Goal: Information Seeking & Learning: Understand process/instructions

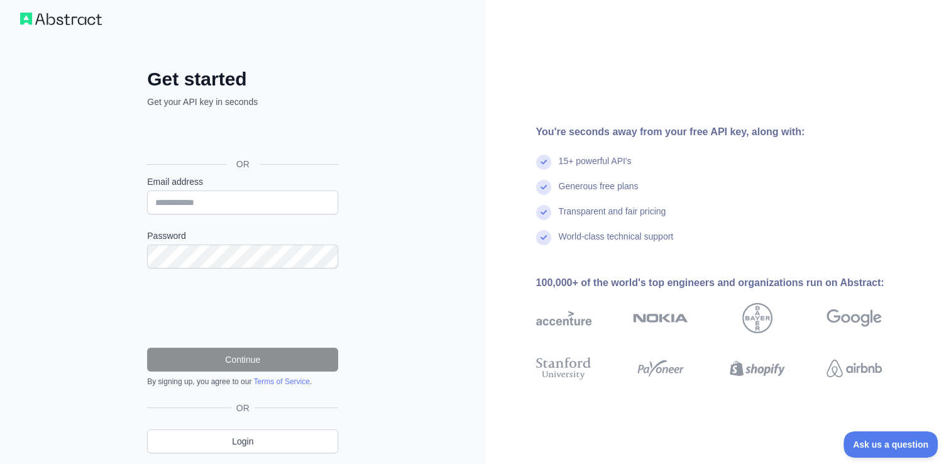
scroll to position [13, 0]
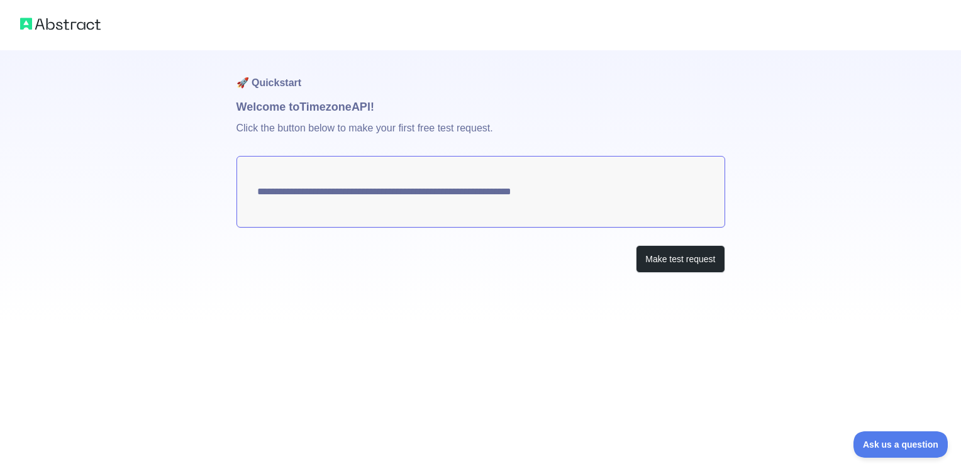
click at [567, 186] on textarea "**********" at bounding box center [480, 192] width 488 height 72
click at [659, 249] on button "Make test request" at bounding box center [680, 259] width 89 height 28
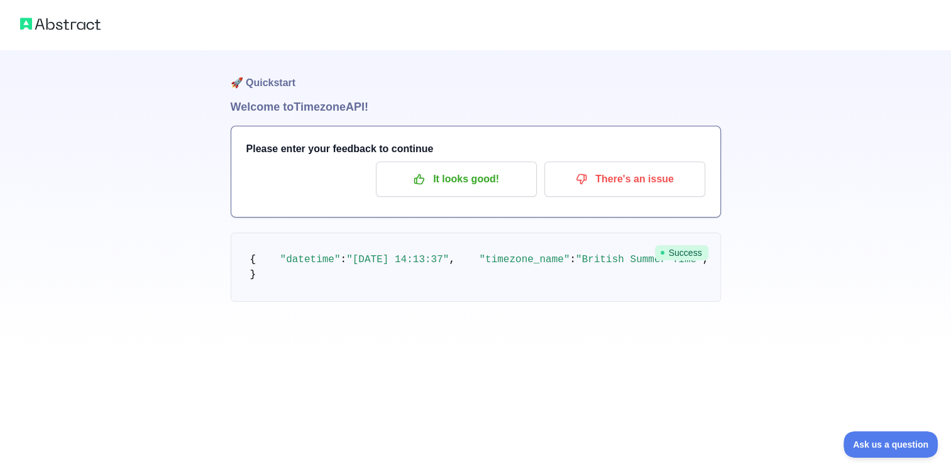
scroll to position [23, 0]
click at [460, 168] on button "It looks good!" at bounding box center [456, 179] width 161 height 35
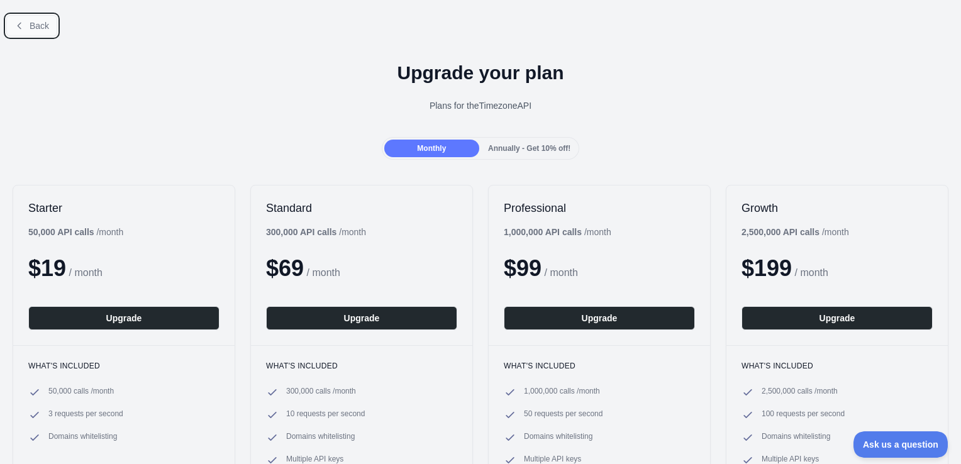
click at [14, 28] on icon at bounding box center [19, 26] width 10 height 10
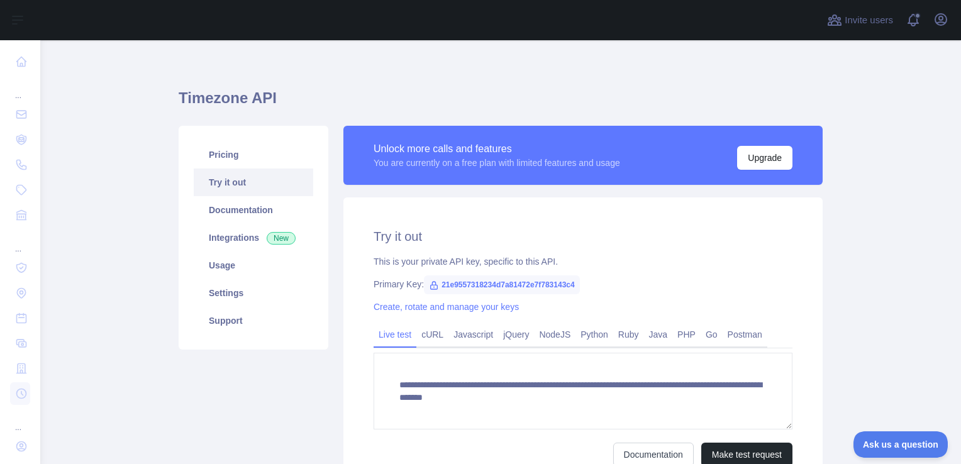
scroll to position [8, 0]
click at [262, 273] on link "Usage" at bounding box center [253, 265] width 119 height 28
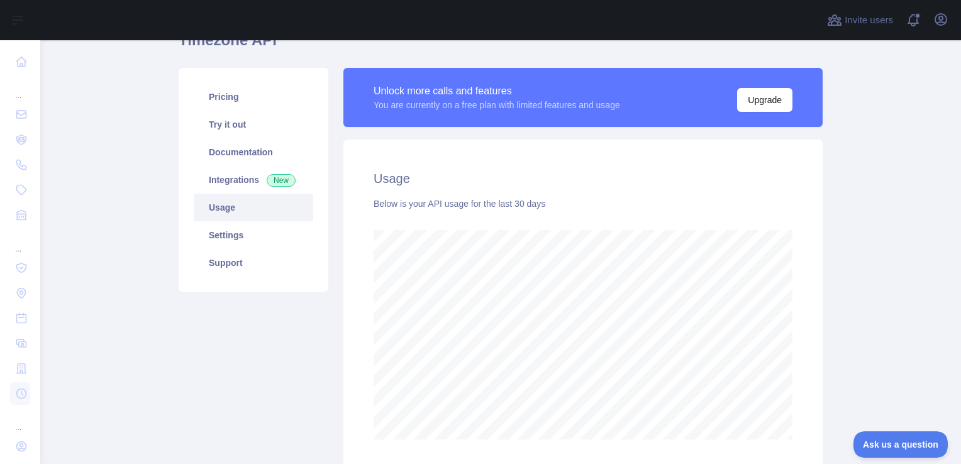
scroll to position [25, 0]
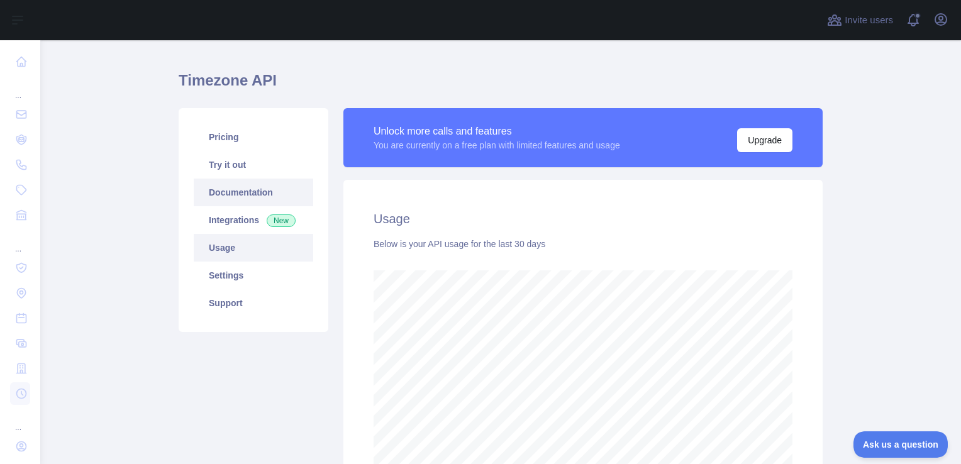
click at [231, 193] on link "Documentation" at bounding box center [253, 193] width 119 height 28
click at [255, 273] on link "Settings" at bounding box center [253, 276] width 119 height 28
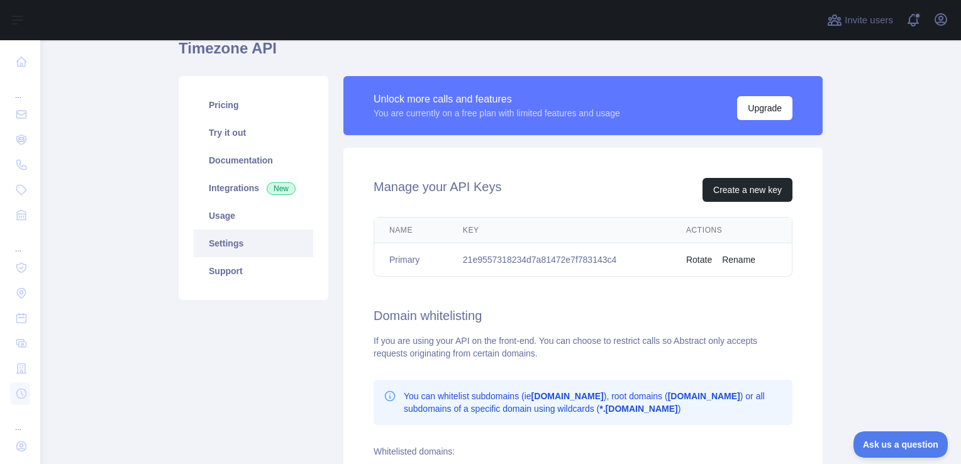
scroll to position [52, 0]
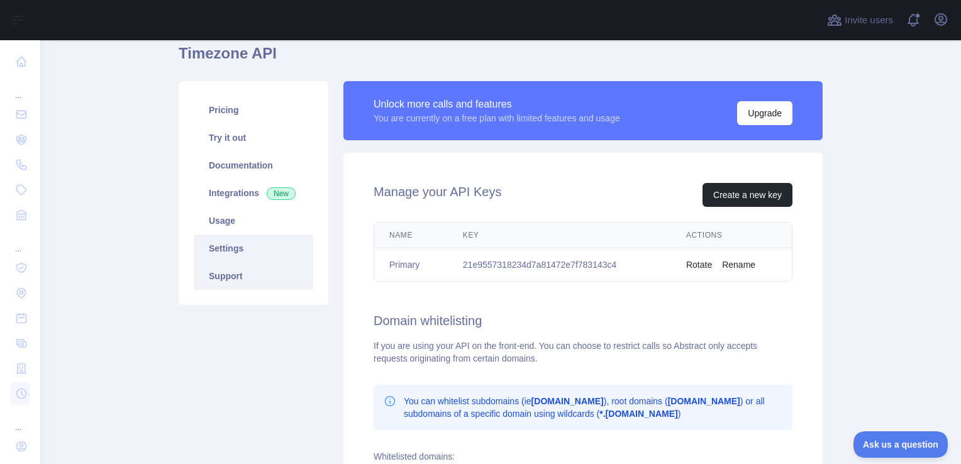
click at [221, 280] on link "Support" at bounding box center [253, 276] width 119 height 28
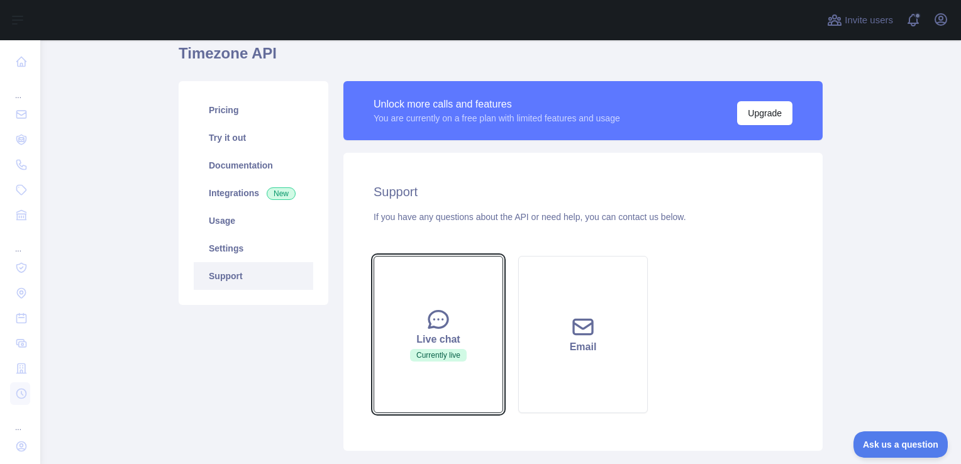
click at [446, 312] on button "Live chat Currently live" at bounding box center [438, 334] width 130 height 157
click at [410, 357] on span "Currently live" at bounding box center [438, 355] width 57 height 13
click at [435, 326] on icon at bounding box center [438, 319] width 19 height 17
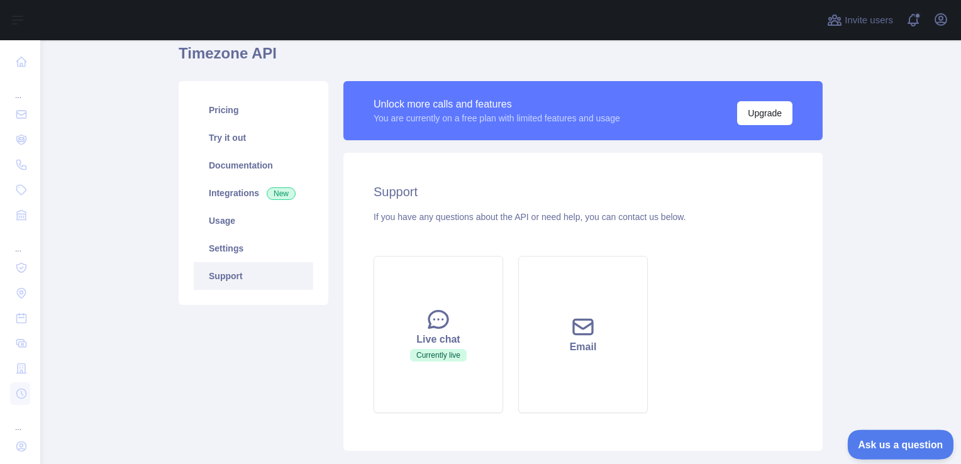
click at [872, 439] on span "Ask us a question" at bounding box center [894, 442] width 94 height 9
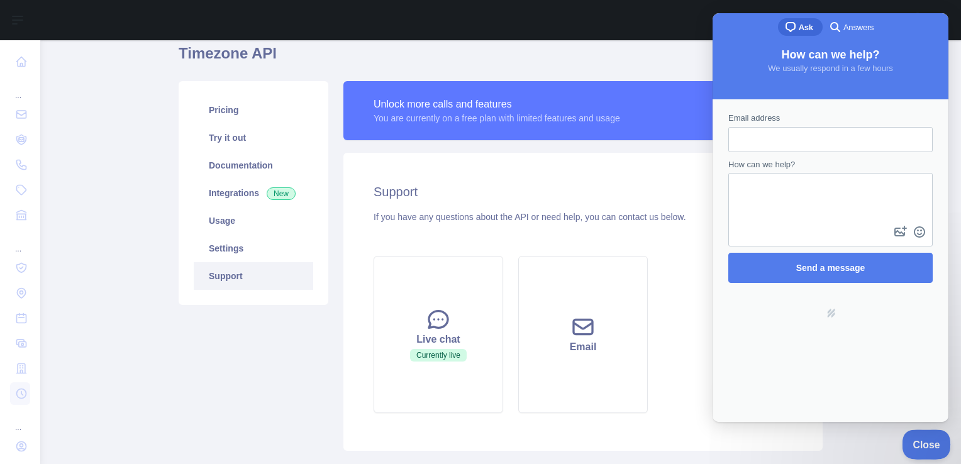
click at [918, 433] on button "Close" at bounding box center [922, 442] width 43 height 26
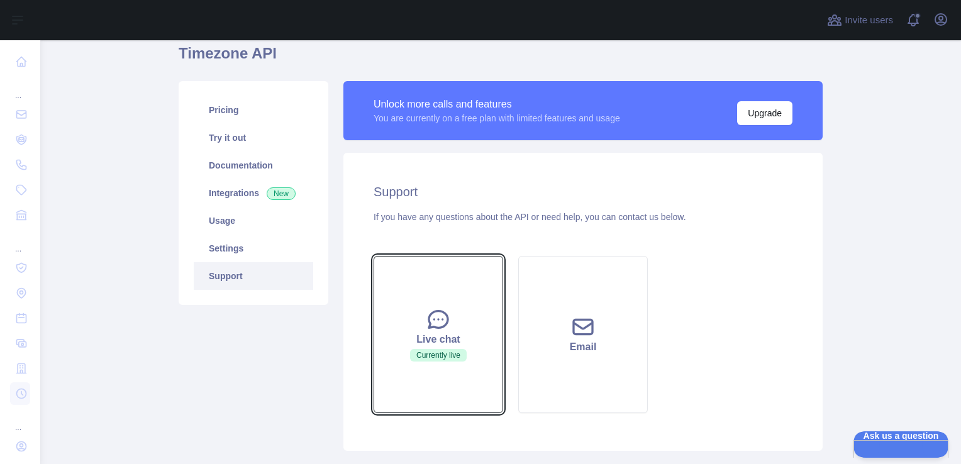
click at [446, 323] on button "Live chat Currently live" at bounding box center [438, 334] width 130 height 157
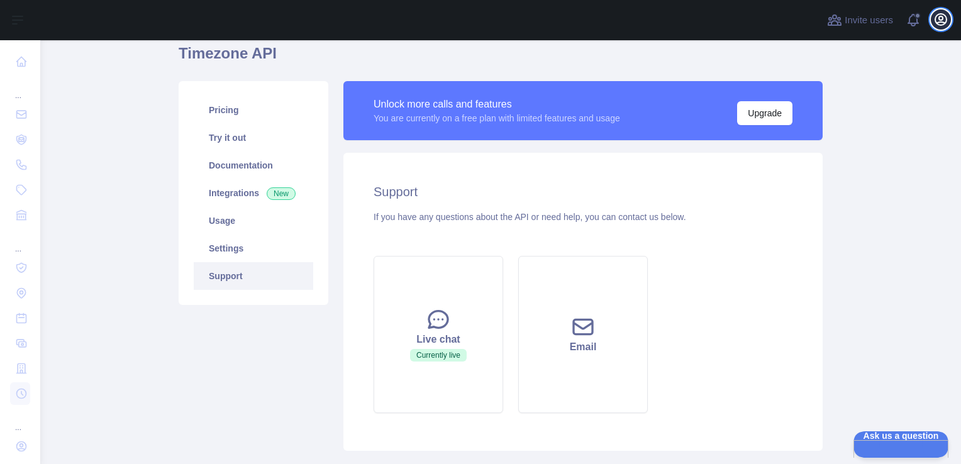
click at [937, 15] on icon "button" at bounding box center [940, 19] width 11 height 11
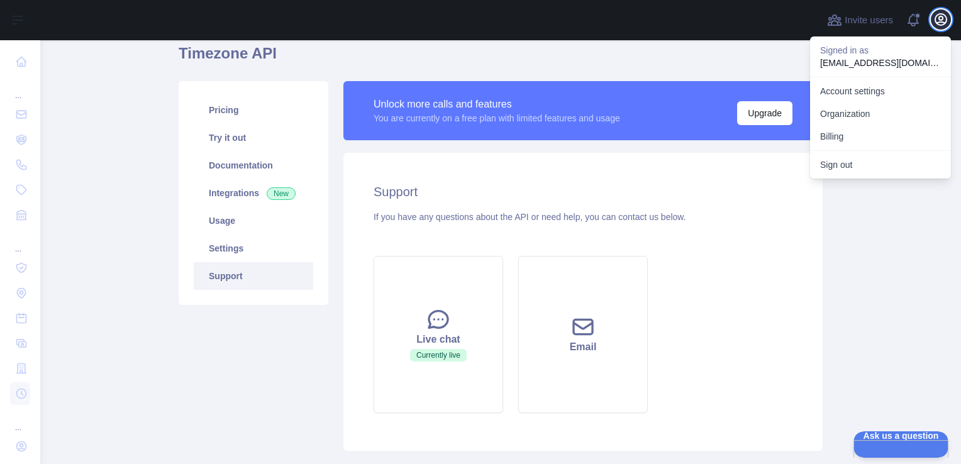
click at [937, 15] on icon "button" at bounding box center [940, 19] width 11 height 11
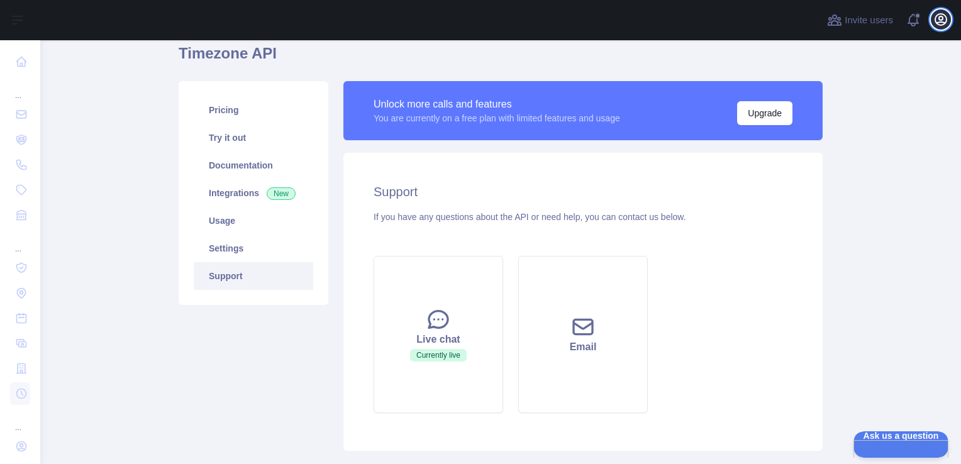
click at [937, 15] on icon "button" at bounding box center [940, 19] width 11 height 11
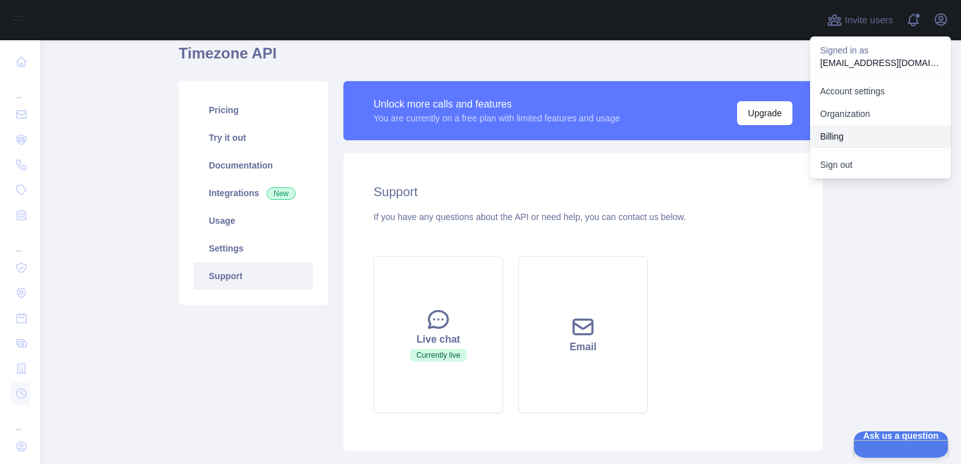
click at [876, 128] on button "Billing" at bounding box center [880, 136] width 141 height 23
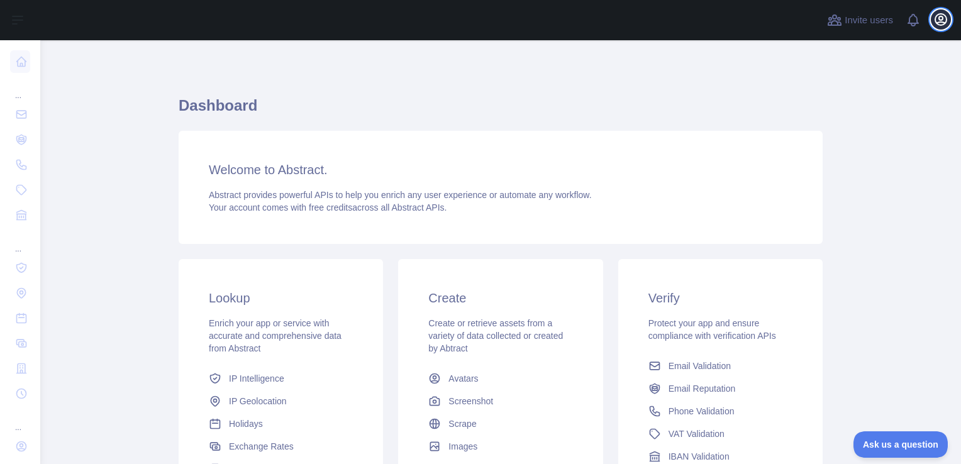
click at [944, 14] on icon "button" at bounding box center [940, 19] width 11 height 11
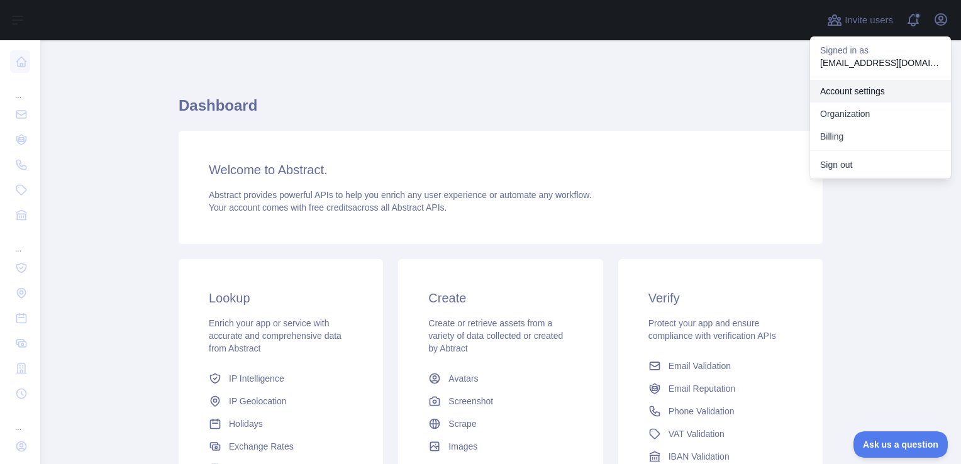
click at [873, 92] on link "Account settings" at bounding box center [880, 91] width 141 height 23
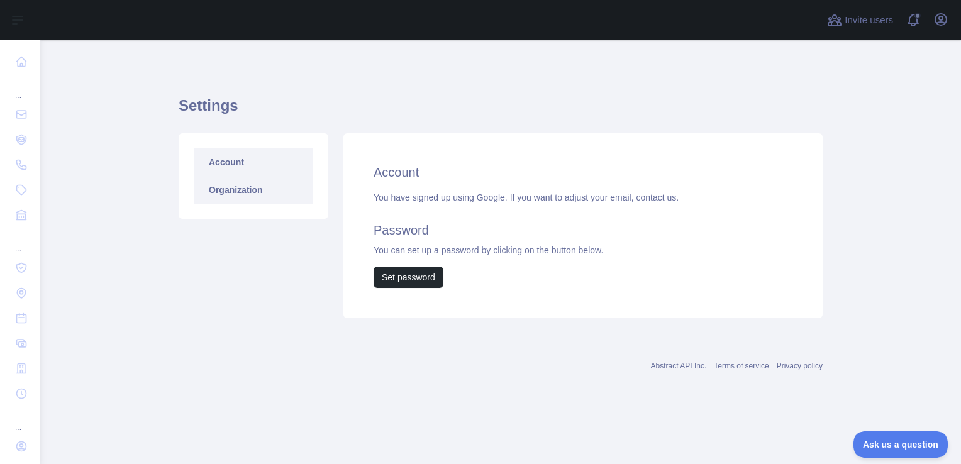
click at [268, 197] on link "Organization" at bounding box center [253, 190] width 119 height 28
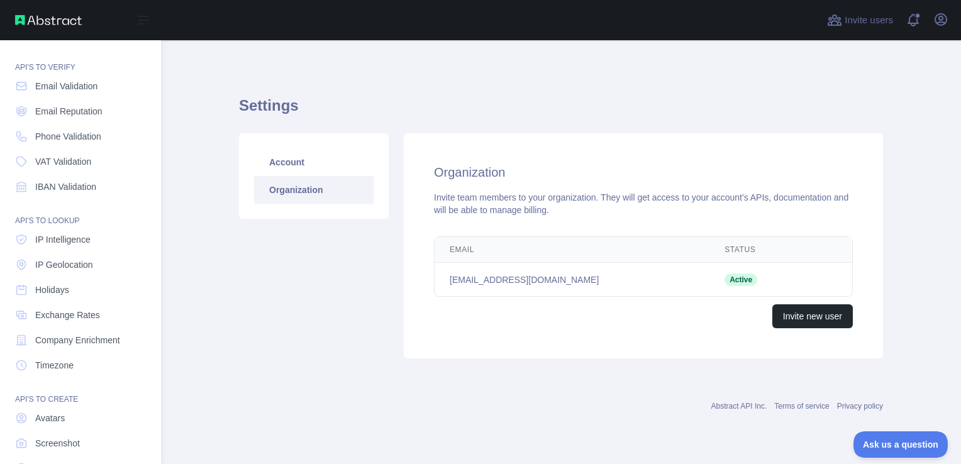
scroll to position [10, 0]
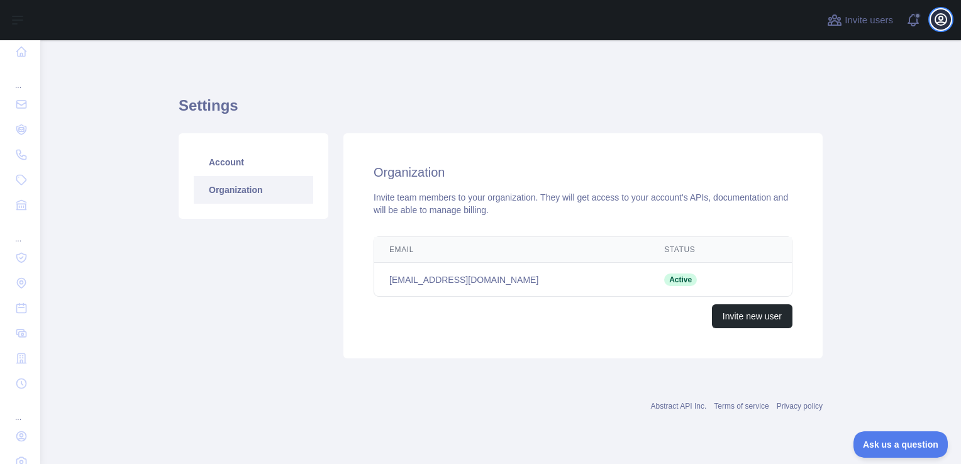
click at [945, 21] on icon "button" at bounding box center [940, 19] width 15 height 15
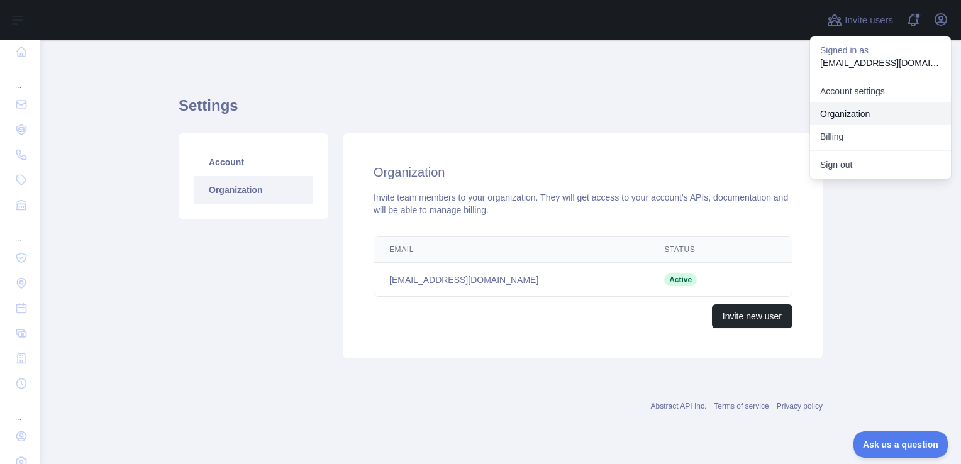
click at [892, 104] on link "Organization" at bounding box center [880, 113] width 141 height 23
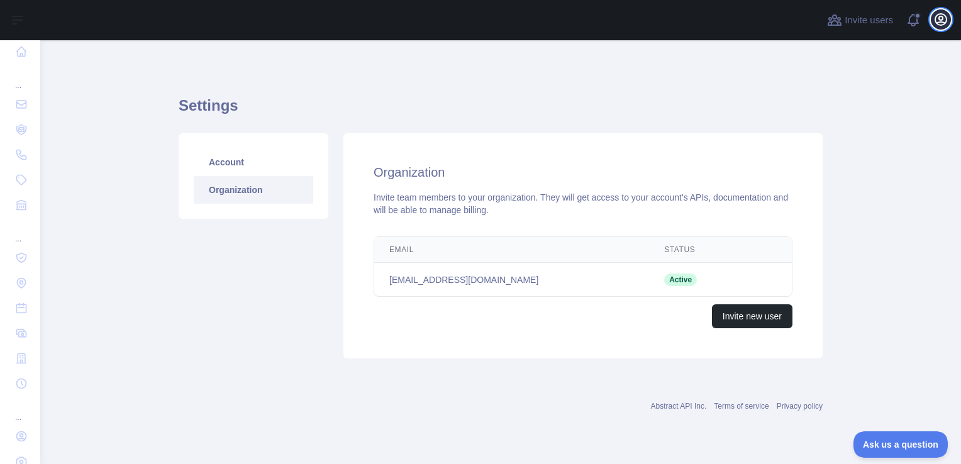
click at [940, 29] on button "Open user menu" at bounding box center [940, 19] width 20 height 20
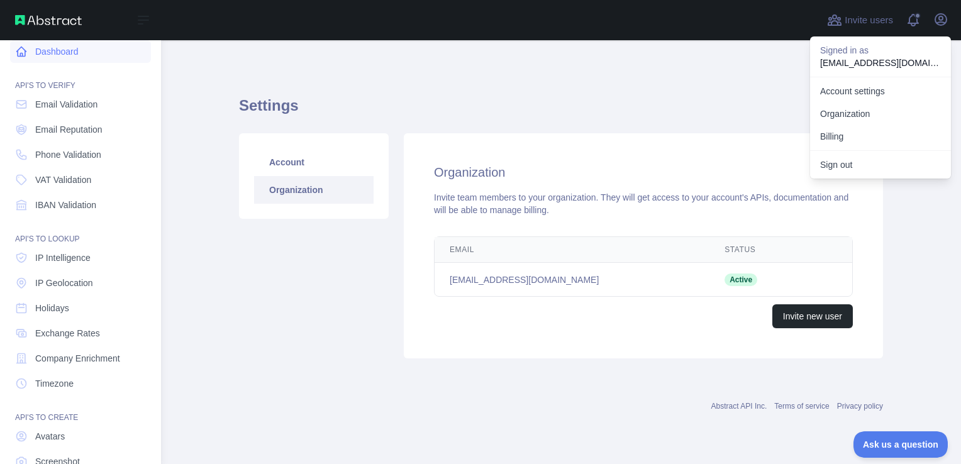
click at [18, 52] on icon at bounding box center [21, 51] width 13 height 13
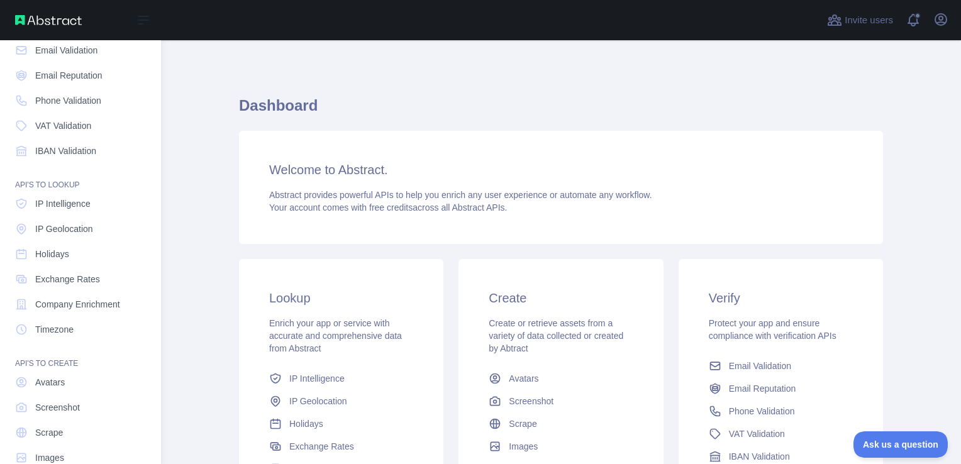
scroll to position [88, 0]
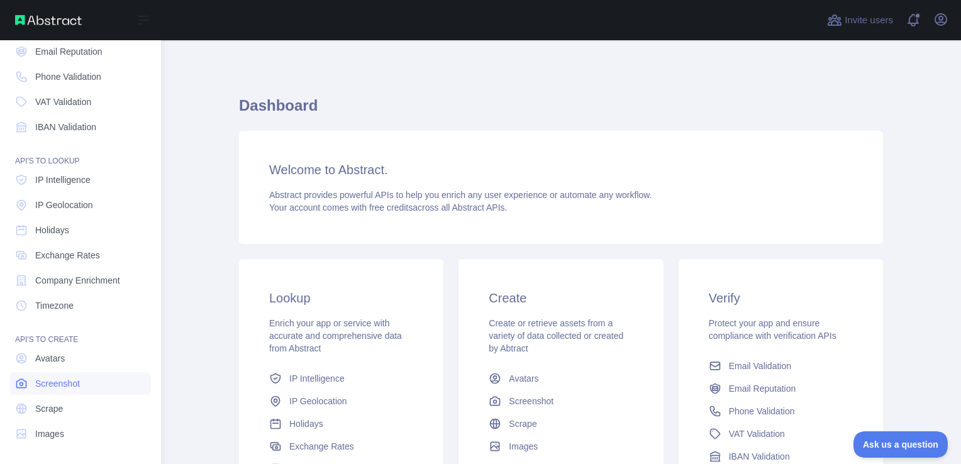
click at [50, 374] on link "Screenshot" at bounding box center [80, 383] width 141 height 23
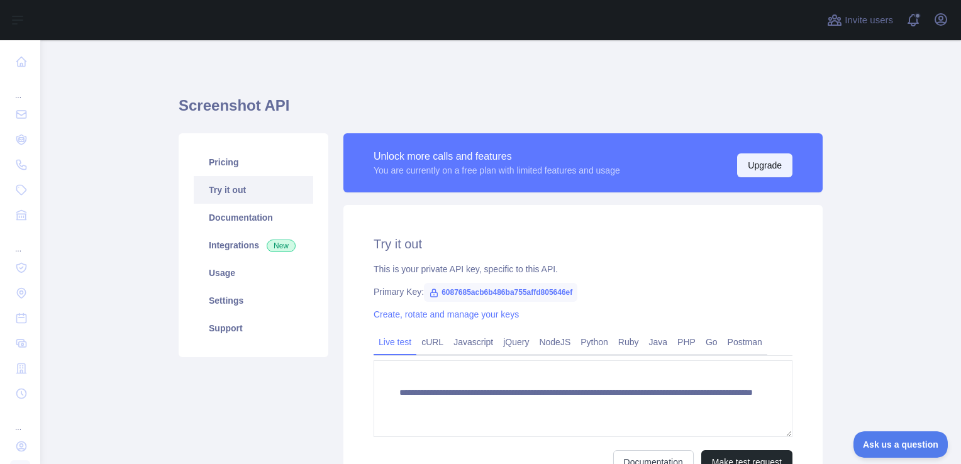
click at [766, 165] on button "Upgrade" at bounding box center [764, 165] width 55 height 24
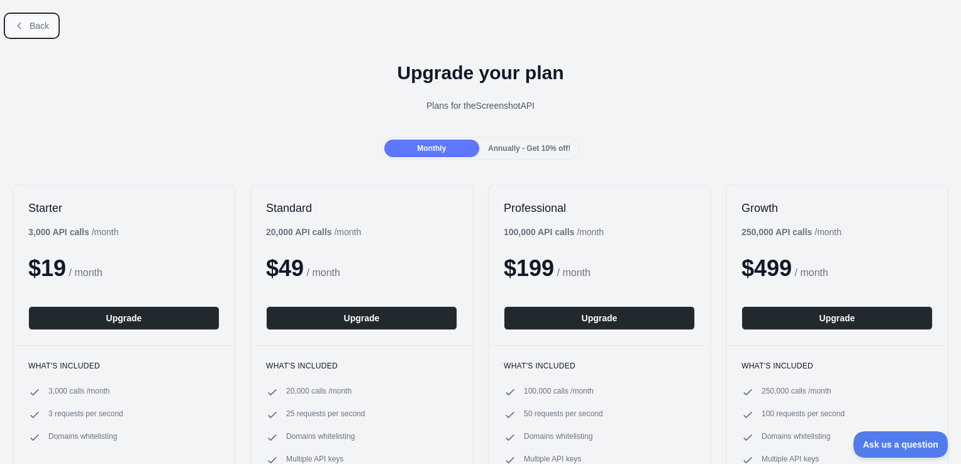
click at [48, 21] on button "Back" at bounding box center [31, 25] width 51 height 21
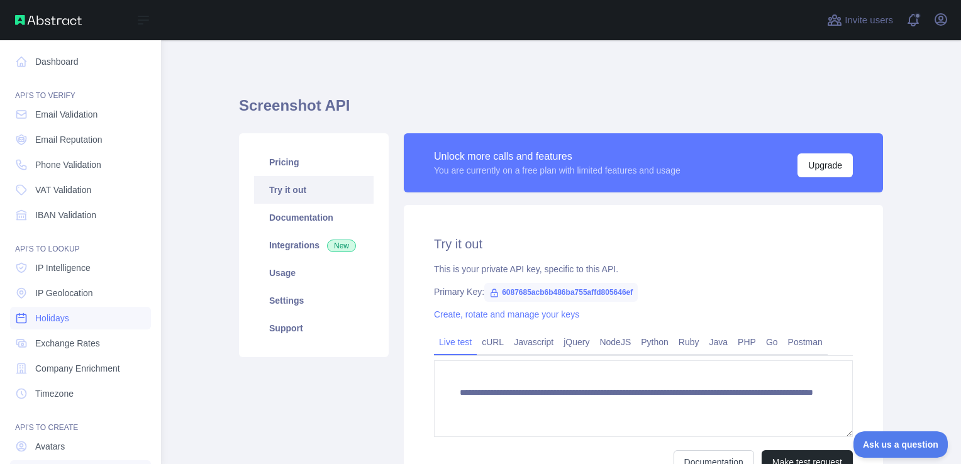
click at [66, 314] on span "Holidays" at bounding box center [52, 318] width 34 height 13
click at [43, 390] on span "Timezone" at bounding box center [54, 393] width 38 height 13
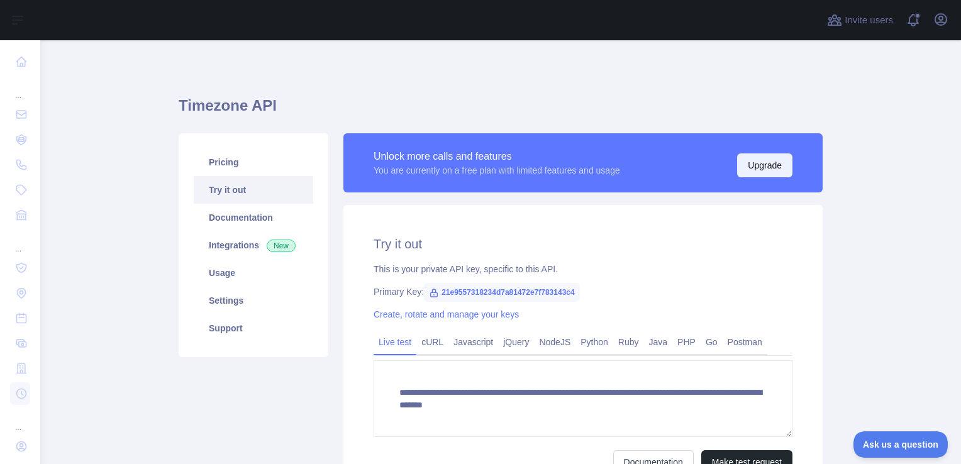
click at [749, 153] on button "Upgrade" at bounding box center [764, 165] width 55 height 24
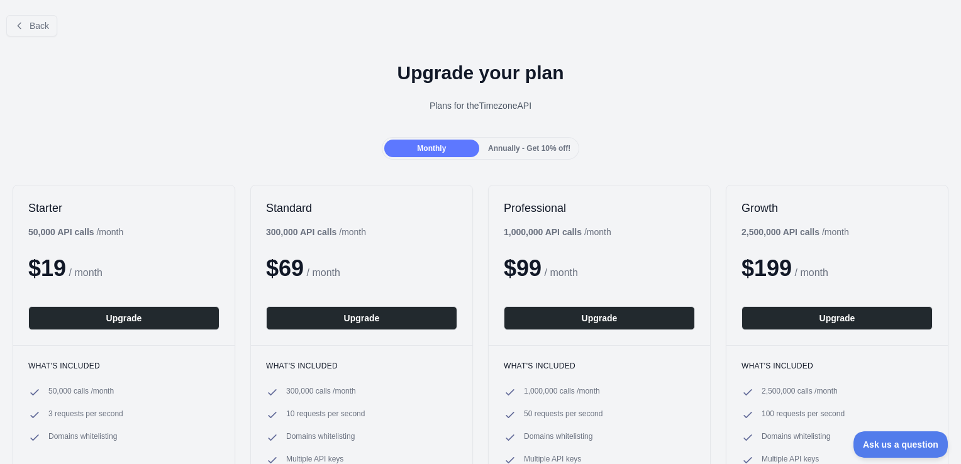
click at [495, 145] on span "Annually - Get 10% off!" at bounding box center [529, 148] width 82 height 9
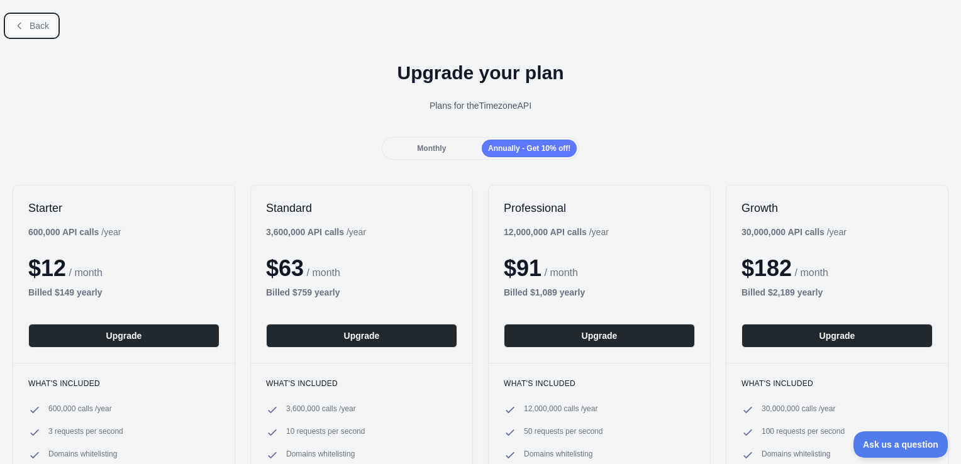
click at [35, 22] on span "Back" at bounding box center [39, 26] width 19 height 10
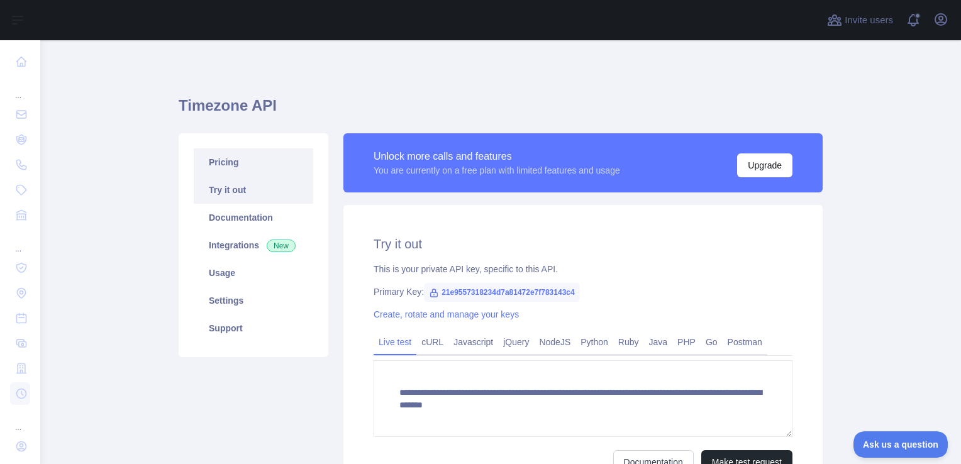
click at [251, 173] on link "Pricing" at bounding box center [253, 162] width 119 height 28
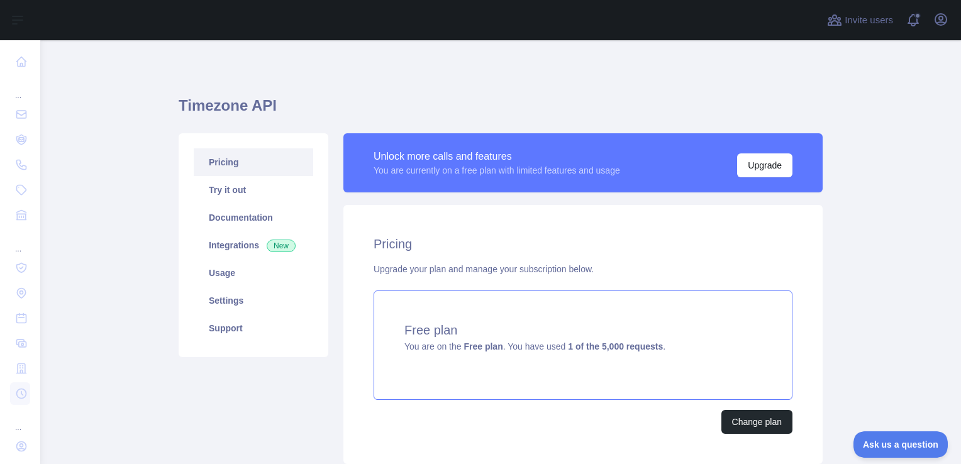
scroll to position [91, 0]
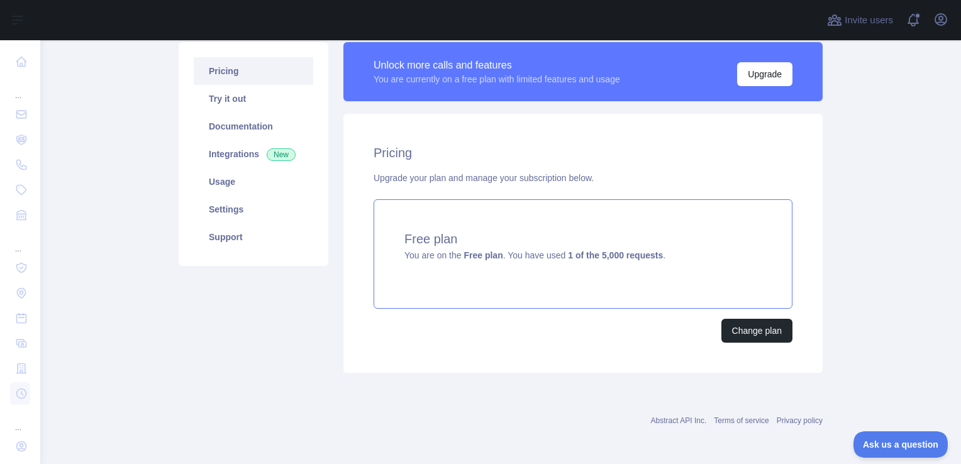
click at [422, 288] on div "Free plan You are on the Free plan . You have used 1 of the 5,000 requests ." at bounding box center [582, 253] width 419 height 109
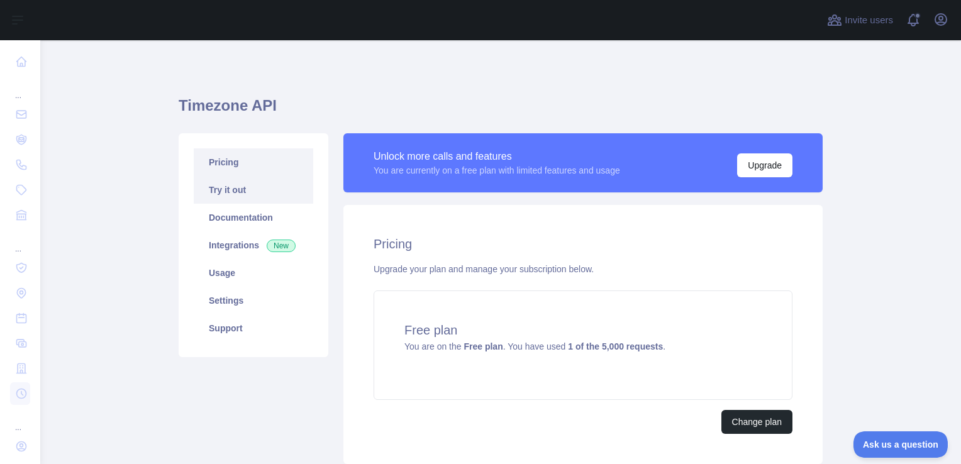
click at [265, 190] on link "Try it out" at bounding box center [253, 190] width 119 height 28
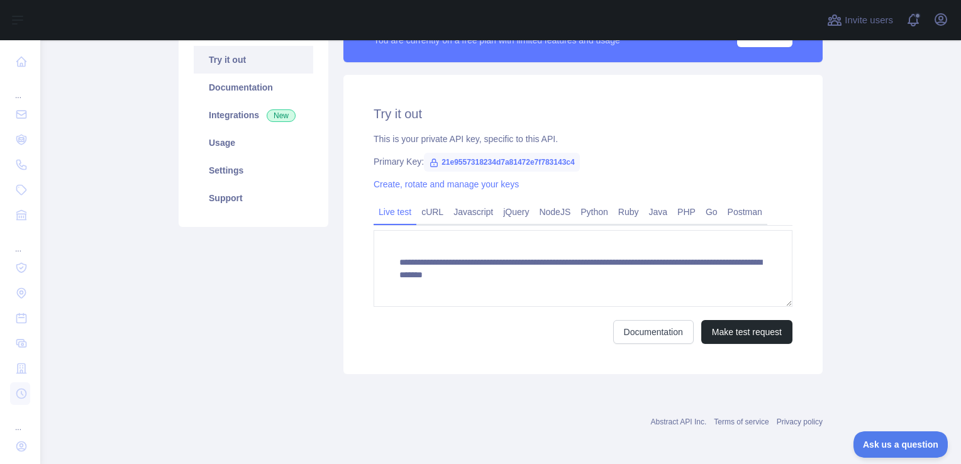
scroll to position [132, 0]
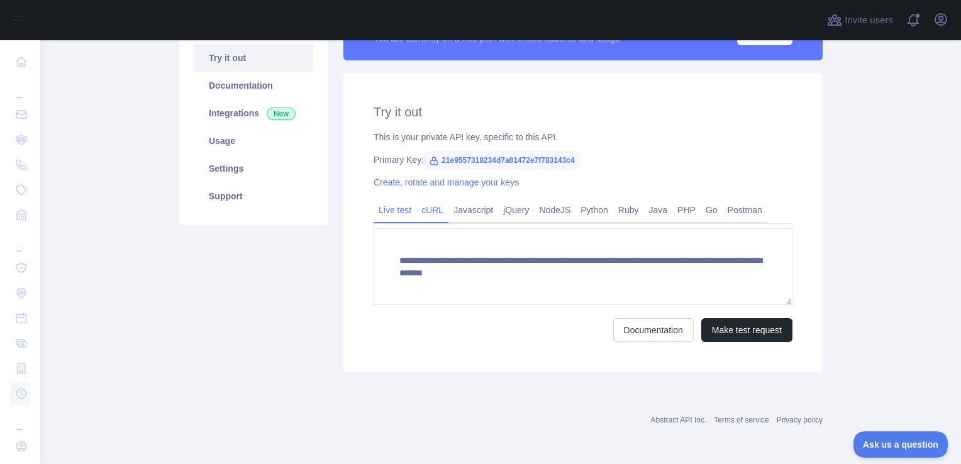
click at [424, 211] on link "cURL" at bounding box center [432, 210] width 32 height 20
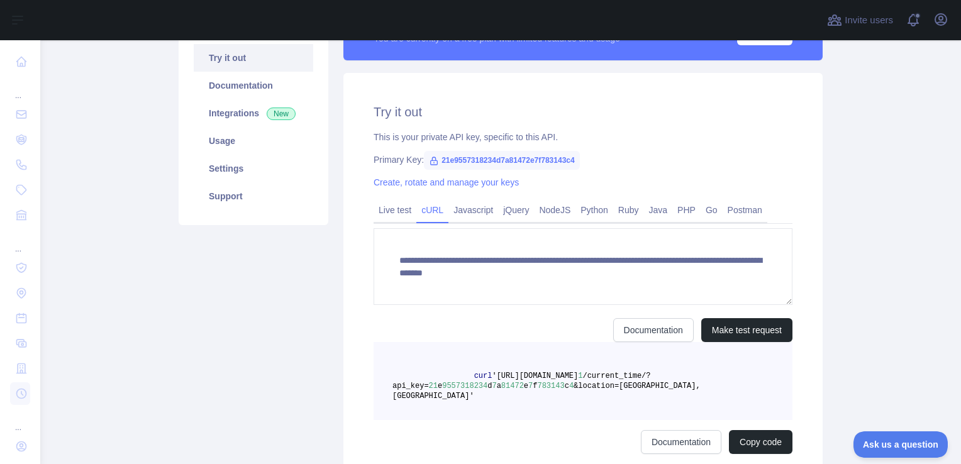
scroll to position [121, 0]
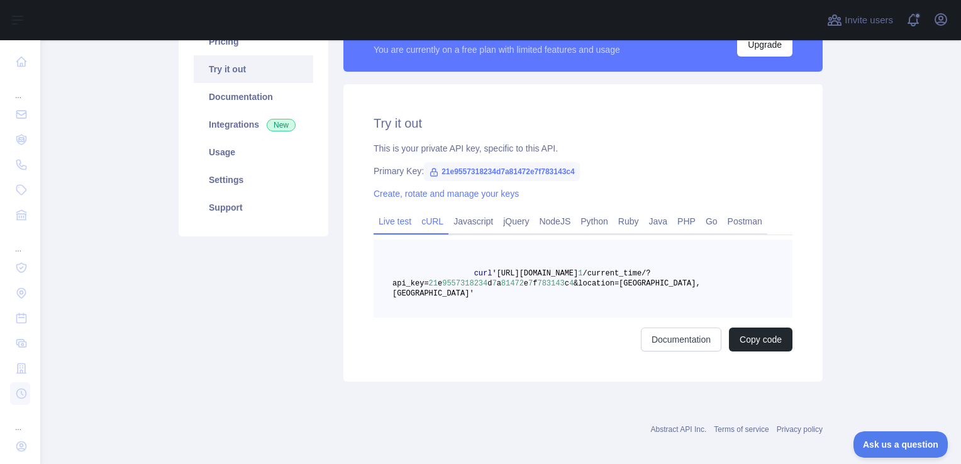
click at [399, 223] on link "Live test" at bounding box center [394, 221] width 43 height 20
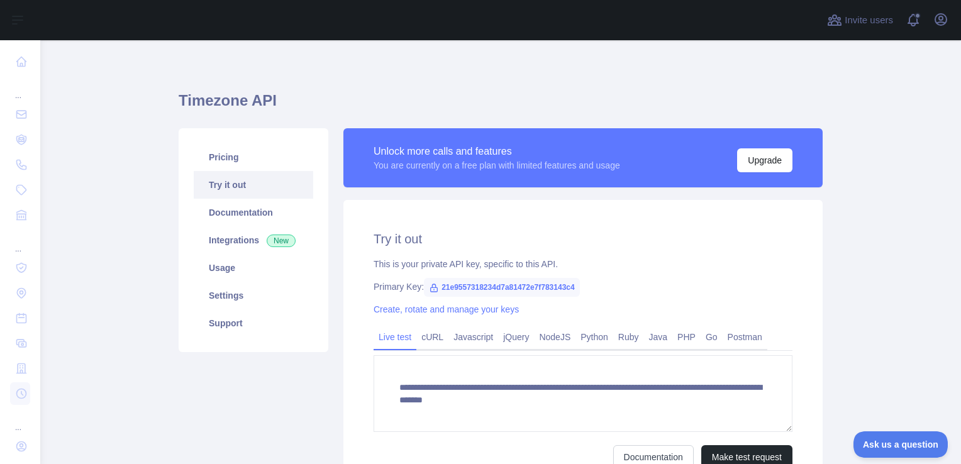
scroll to position [4, 0]
click at [243, 220] on link "Documentation" at bounding box center [253, 213] width 119 height 28
drag, startPoint x: 569, startPoint y: 287, endPoint x: 431, endPoint y: 282, distance: 137.8
click at [431, 282] on span "21e9557318234d7a81472e7f783143c4" at bounding box center [502, 287] width 156 height 19
copy span "21e9557318234d7a81472e7f783143c4"
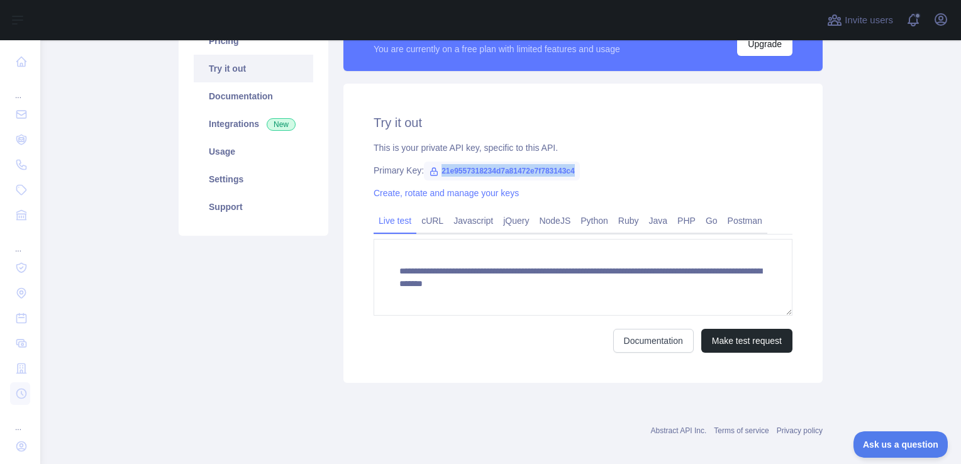
scroll to position [121, 0]
copy span "21e9557318234d7a81472e7f783143c4"
click at [477, 216] on link "Javascript" at bounding box center [473, 221] width 50 height 20
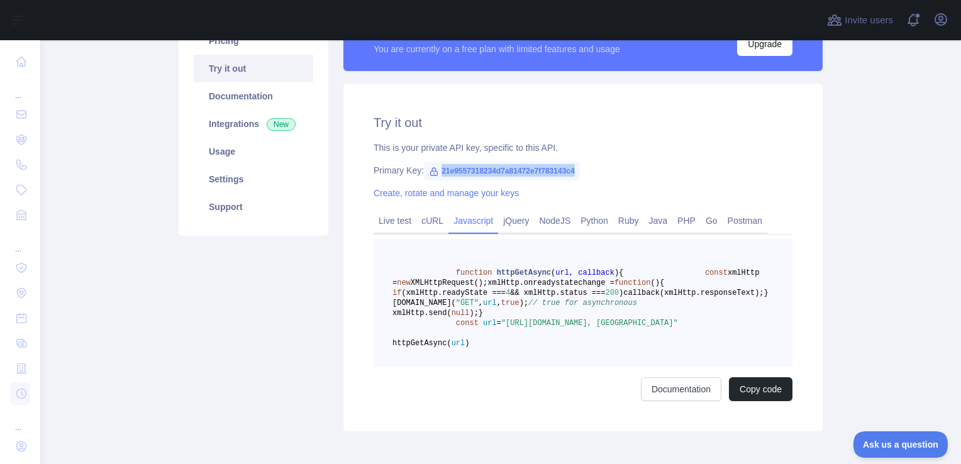
drag, startPoint x: 688, startPoint y: 384, endPoint x: 554, endPoint y: 382, distance: 134.6
click at [554, 328] on span ""https://timezone.abstractapi.com/v1/current_time/?api_key=21e9557318234d7a8147…" at bounding box center [589, 323] width 177 height 9
copy span "&location=Oxford, United Kingdom""
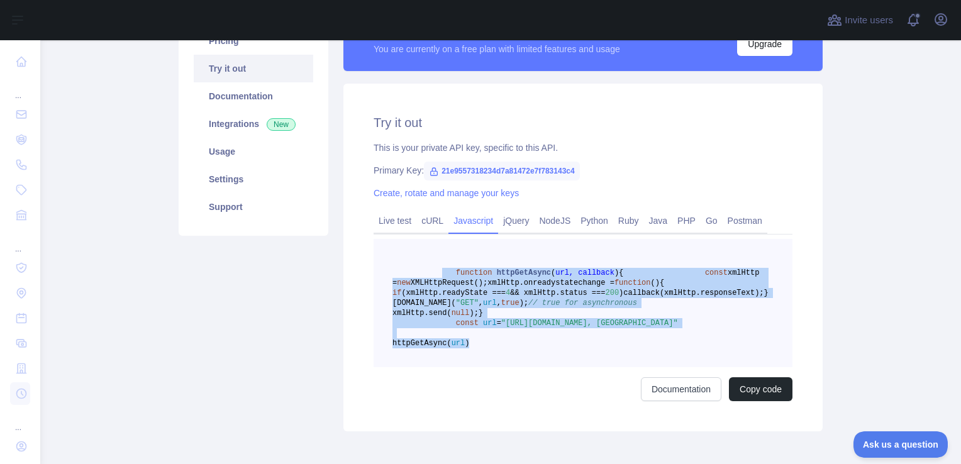
drag, startPoint x: 527, startPoint y: 411, endPoint x: 434, endPoint y: 273, distance: 166.7
click at [434, 273] on pre "function httpGetAsync ( url, callback ) { const xmlHttp = new XMLHttpRequest();…" at bounding box center [582, 303] width 419 height 128
copy code "function httpGetAsync ( url, callback ) { const xmlHttp = new XMLHttpRequest();…"
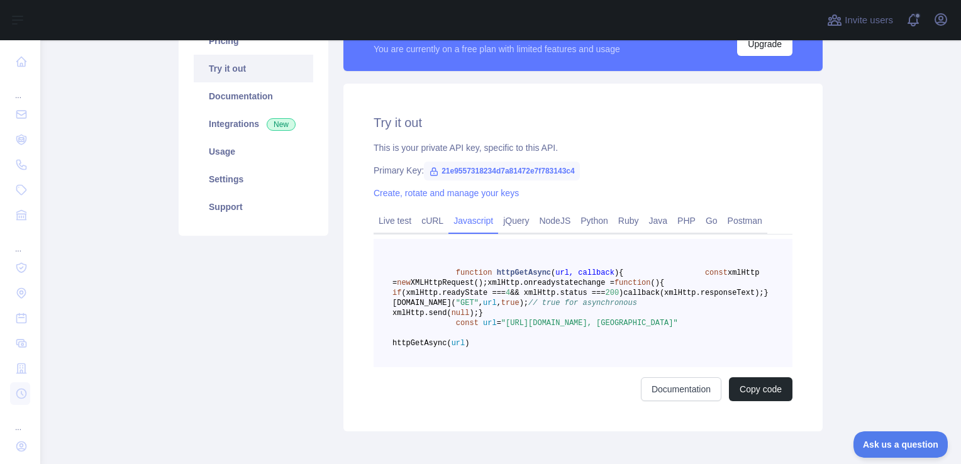
click at [395, 152] on div "This is your private API key, specific to this API." at bounding box center [582, 147] width 419 height 13
